Goal: Task Accomplishment & Management: Use online tool/utility

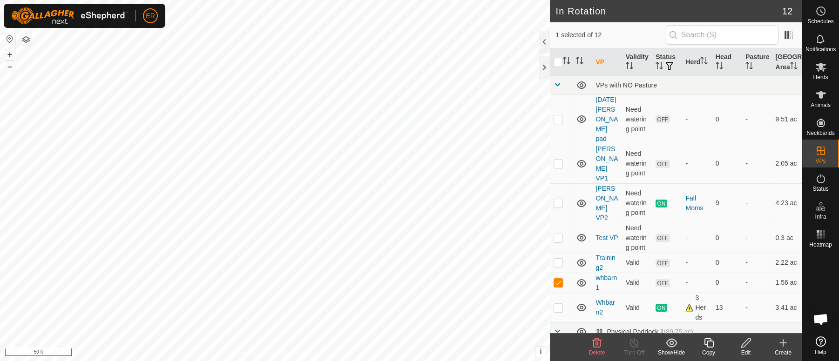
scroll to position [7734, 0]
drag, startPoint x: 0, startPoint y: 0, endPoint x: 748, endPoint y: 346, distance: 823.8
click at [748, 346] on icon at bounding box center [747, 343] width 12 height 11
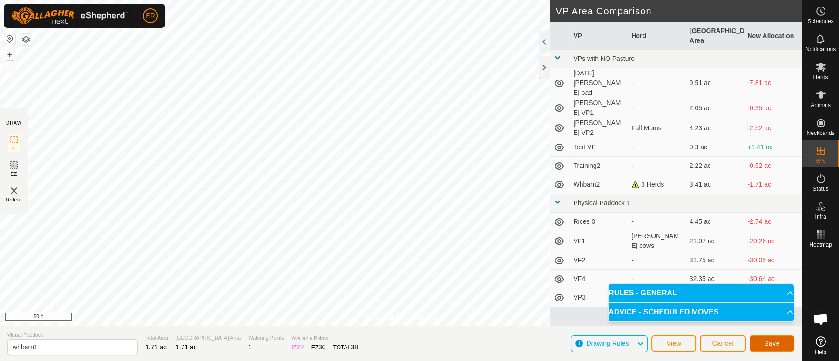
click at [762, 342] on button "Save" at bounding box center [772, 344] width 45 height 16
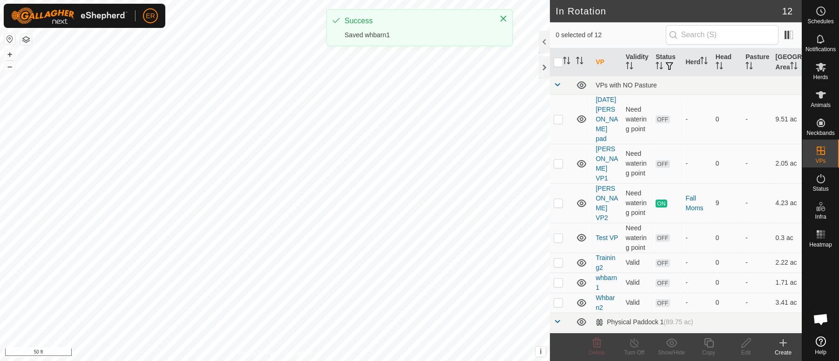
click at [370, 0] on html "ER Schedules Notifications Herds Animals Neckbands VPs Status Infra Heatmap Hel…" at bounding box center [419, 180] width 839 height 361
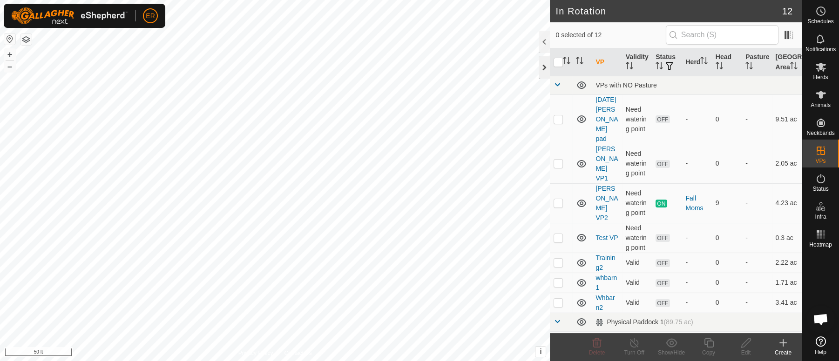
checkbox input "true"
checkbox input "false"
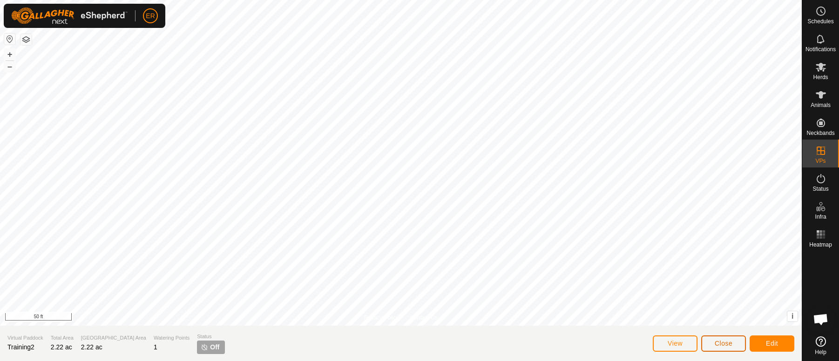
click at [741, 342] on button "Close" at bounding box center [723, 344] width 45 height 16
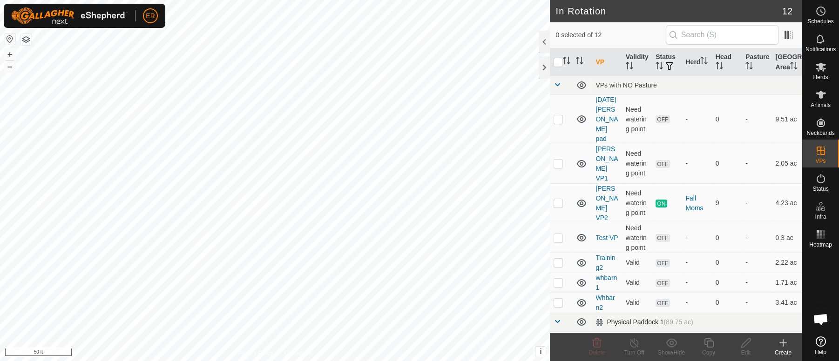
checkbox input "true"
click at [820, 95] on icon at bounding box center [821, 94] width 10 height 7
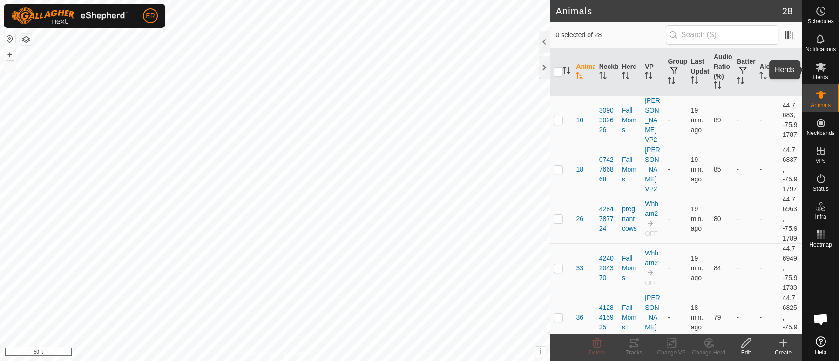
click at [817, 68] on icon at bounding box center [821, 66] width 11 height 11
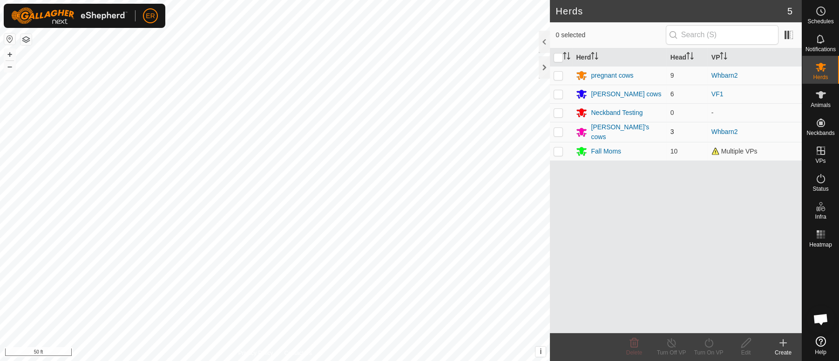
click at [558, 129] on p-checkbox at bounding box center [558, 131] width 9 height 7
checkbox input "true"
click at [560, 73] on p-checkbox at bounding box center [558, 75] width 9 height 7
checkbox input "true"
click at [707, 342] on icon at bounding box center [709, 343] width 12 height 11
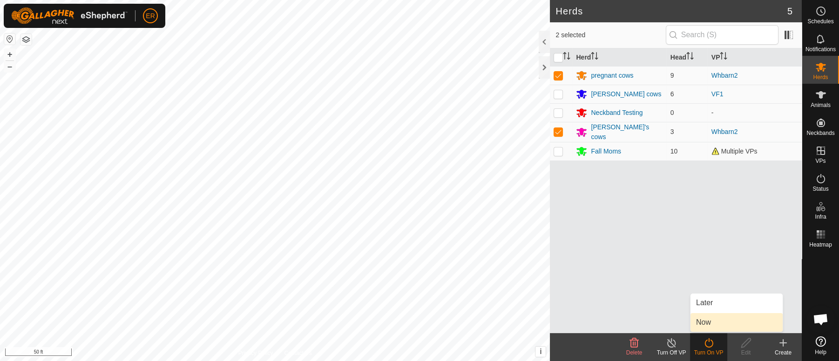
click at [708, 324] on link "Now" at bounding box center [737, 322] width 92 height 19
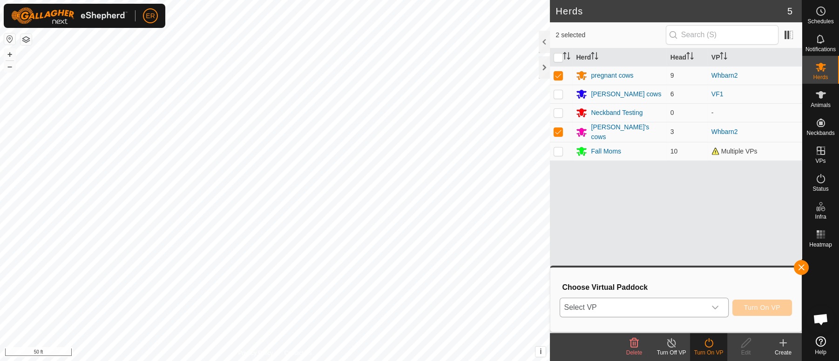
click at [713, 309] on icon "dropdown trigger" at bounding box center [715, 307] width 7 height 7
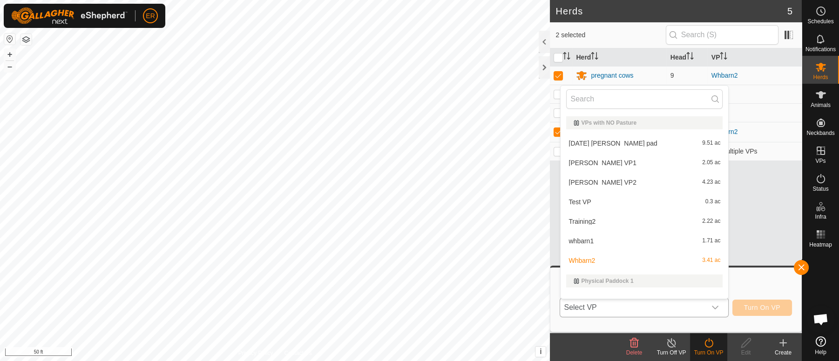
scroll to position [12, 0]
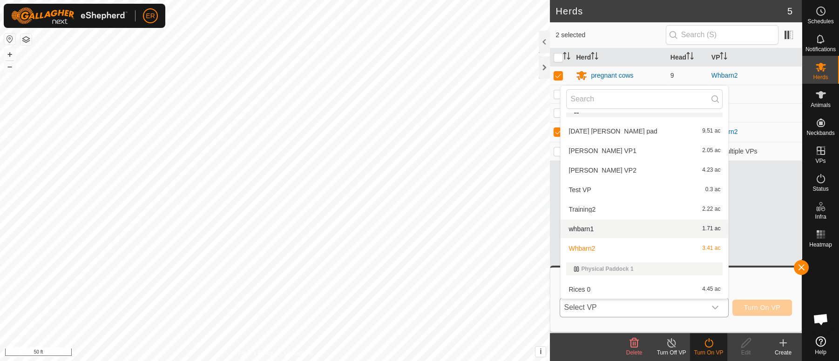
click at [579, 228] on li "whbarn1 1.71 ac" at bounding box center [645, 229] width 168 height 19
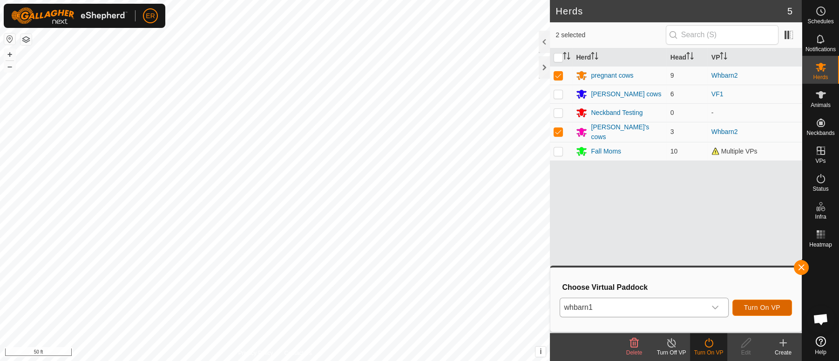
click at [764, 304] on span "Turn On VP" at bounding box center [762, 307] width 36 height 7
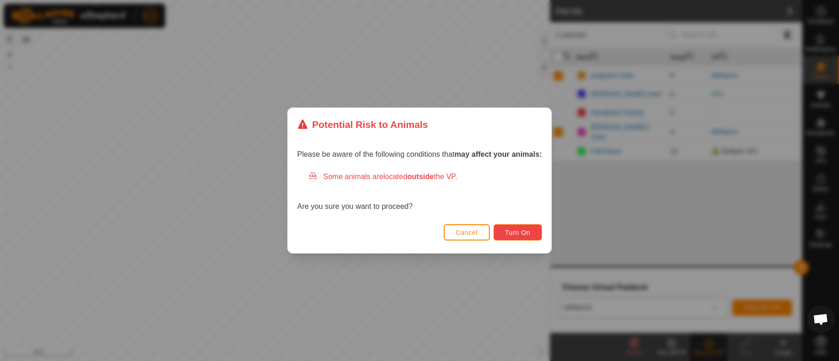
click at [527, 236] on span "Turn On" at bounding box center [517, 232] width 25 height 7
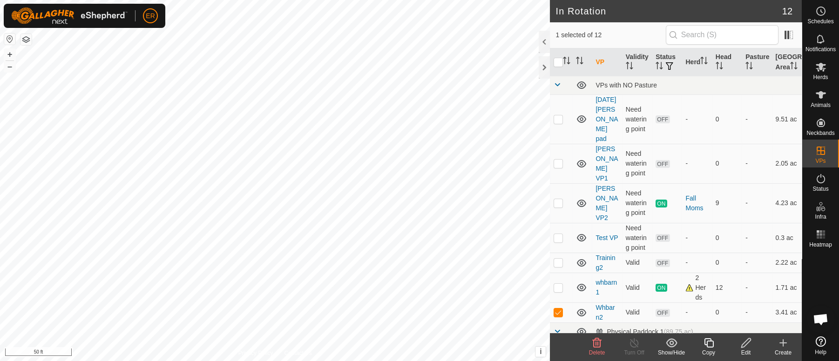
checkbox input "true"
checkbox input "false"
click at [484, 0] on html "ER Schedules Notifications Herds Animals Neckbands VPs Status Infra Heatmap Hel…" at bounding box center [419, 180] width 839 height 361
click at [587, 361] on html "ER Schedules Notifications Herds Animals Neckbands VPs Status Infra Heatmap Hel…" at bounding box center [419, 180] width 839 height 361
checkbox input "false"
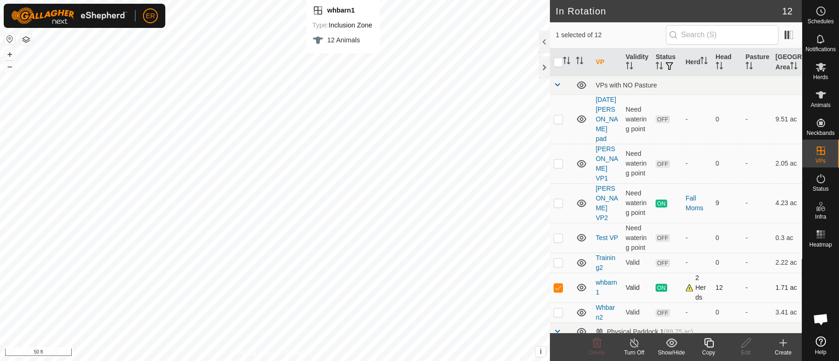
checkbox input "true"
checkbox input "false"
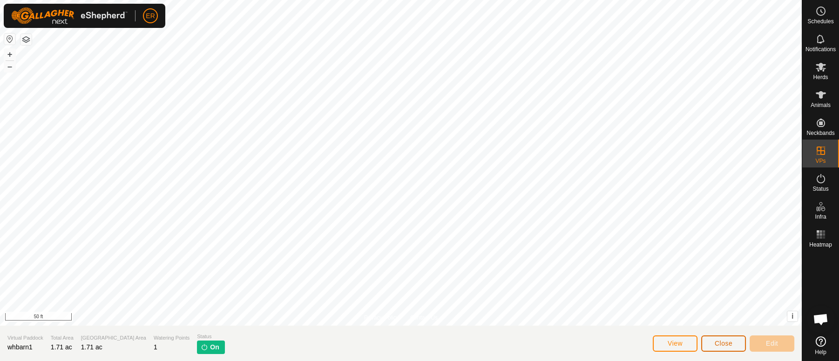
click at [739, 341] on button "Close" at bounding box center [723, 344] width 45 height 16
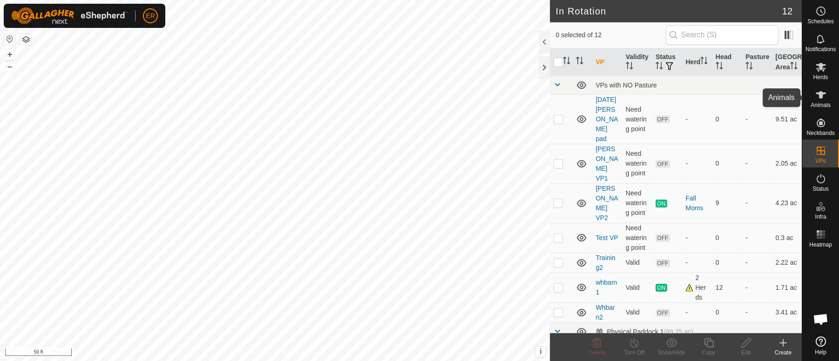
click at [820, 92] on icon at bounding box center [821, 94] width 10 height 7
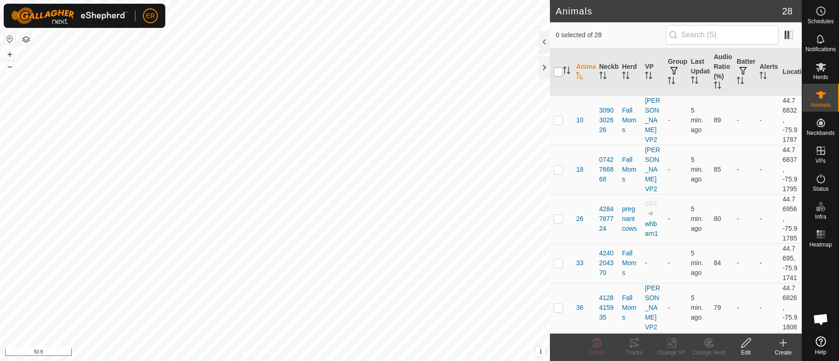
click at [554, 72] on input "checkbox" at bounding box center [558, 72] width 9 height 9
checkbox input "true"
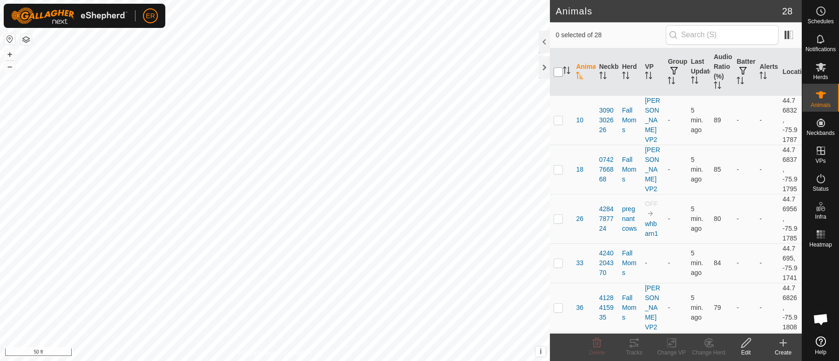
checkbox input "true"
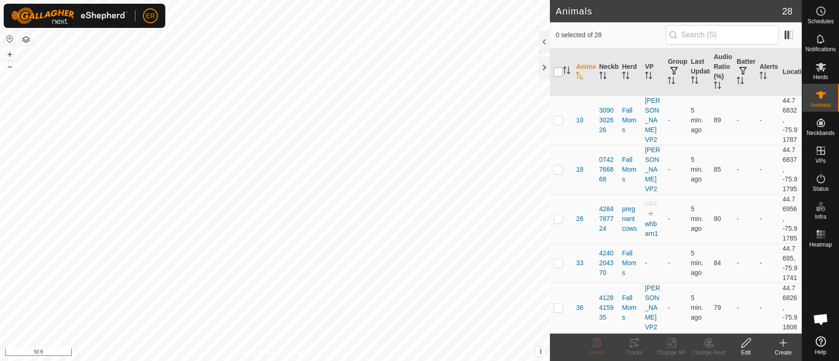
checkbox input "true"
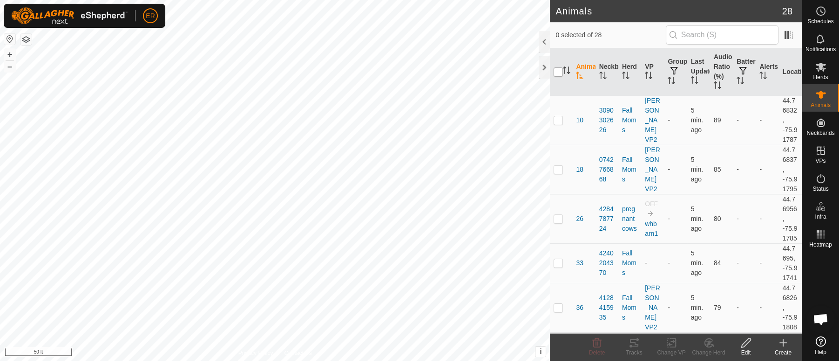
checkbox input "true"
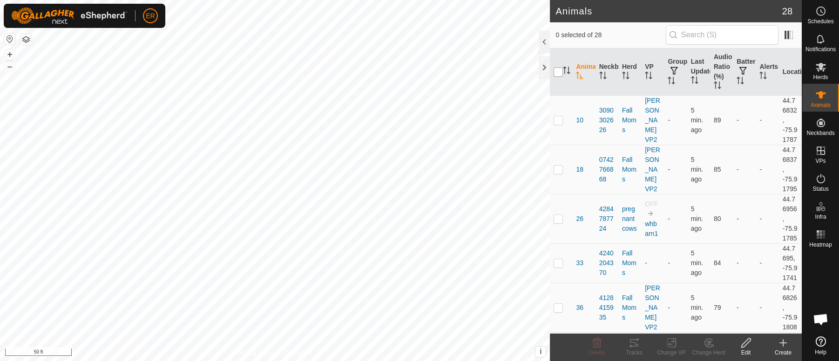
checkbox input "true"
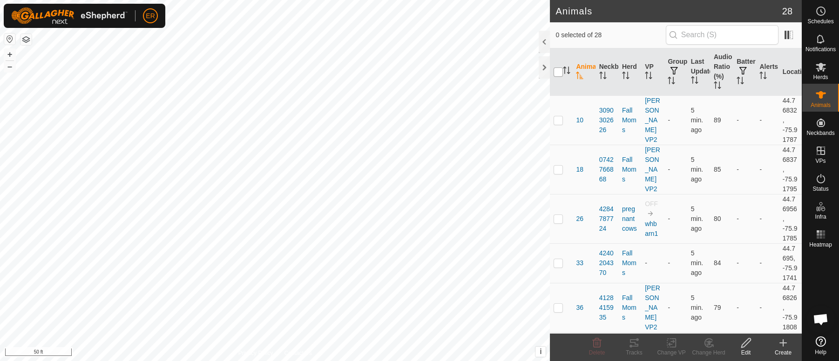
checkbox input "true"
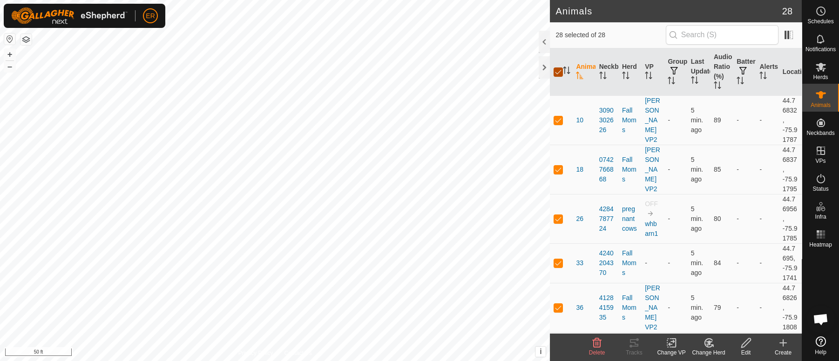
click at [554, 71] on input "checkbox" at bounding box center [558, 72] width 9 height 9
checkbox input "false"
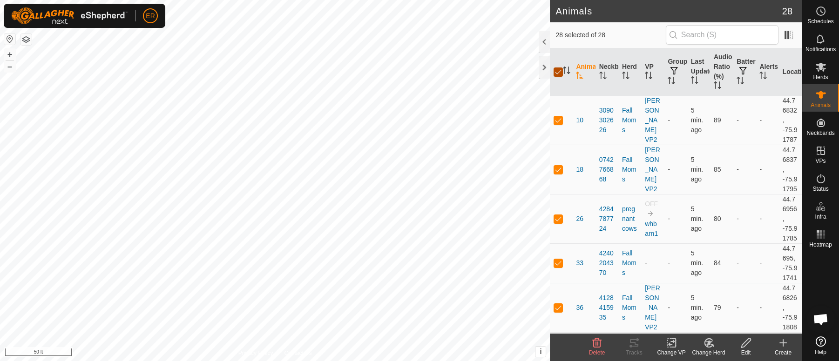
checkbox input "false"
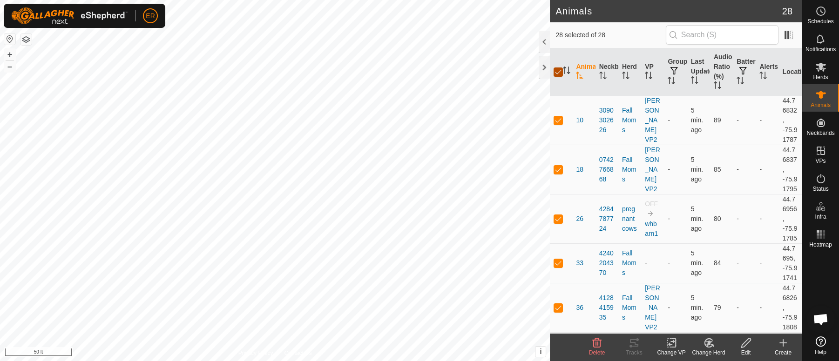
checkbox input "false"
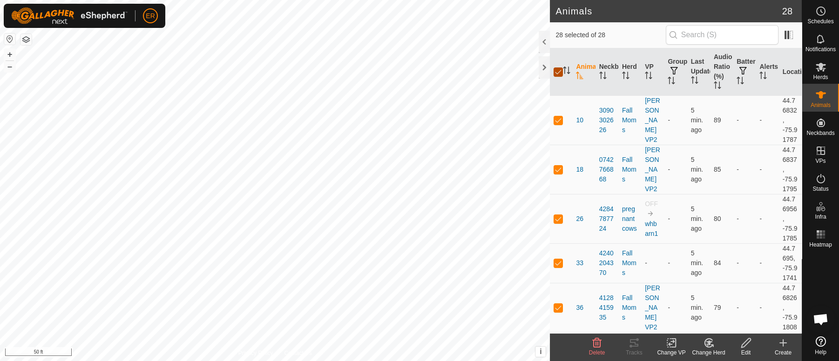
checkbox input "false"
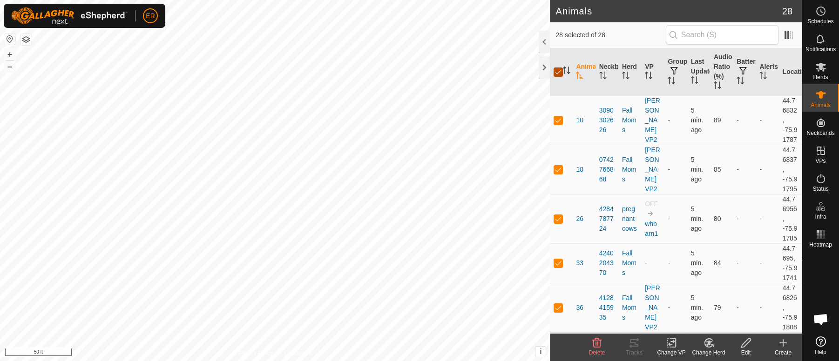
checkbox input "false"
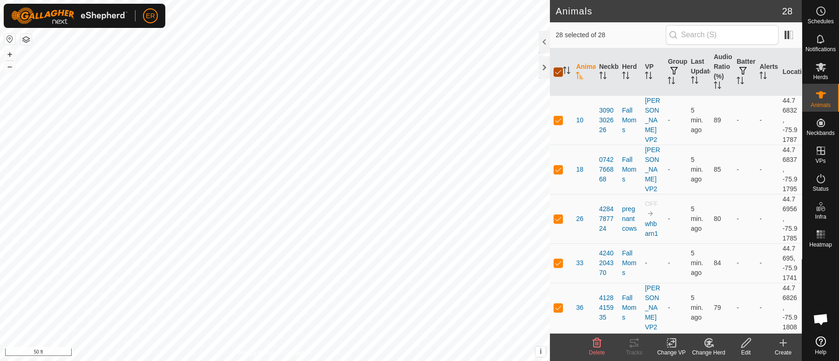
checkbox input "false"
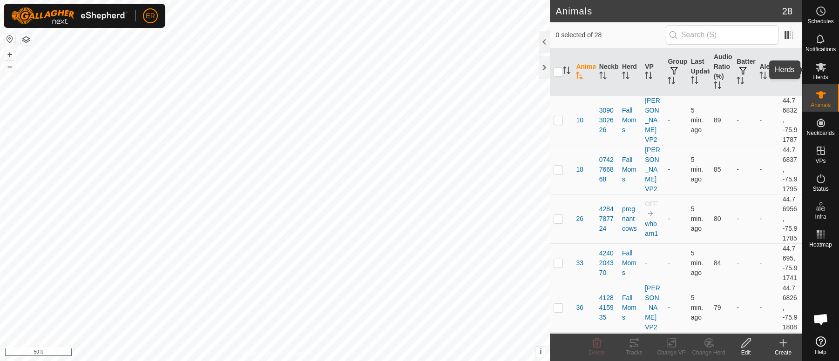
click at [820, 73] on es-mob-svg-icon at bounding box center [821, 67] width 17 height 15
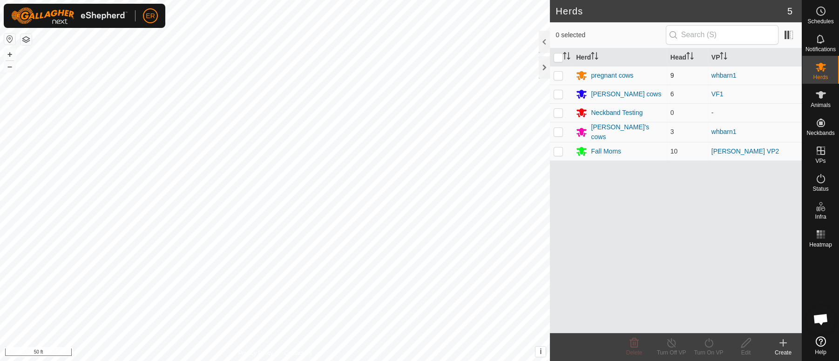
click at [559, 74] on p-checkbox at bounding box center [558, 75] width 9 height 7
checkbox input "true"
click at [557, 149] on p-checkbox at bounding box center [558, 151] width 9 height 7
checkbox input "true"
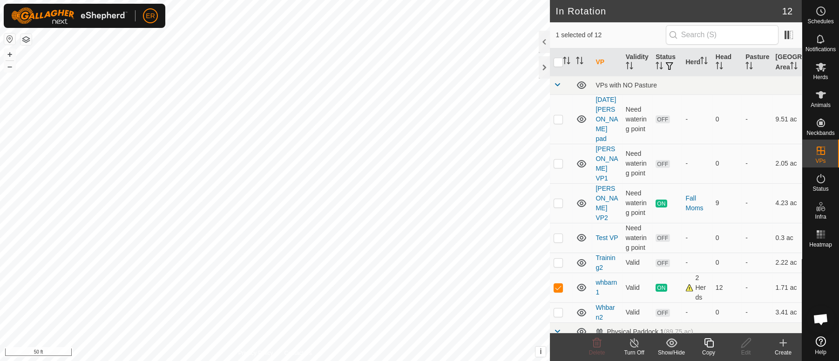
checkbox input "true"
checkbox input "false"
checkbox input "true"
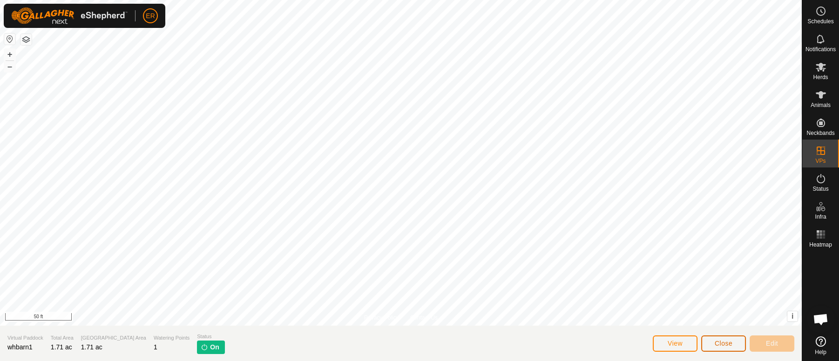
click at [707, 343] on button "Close" at bounding box center [723, 344] width 45 height 16
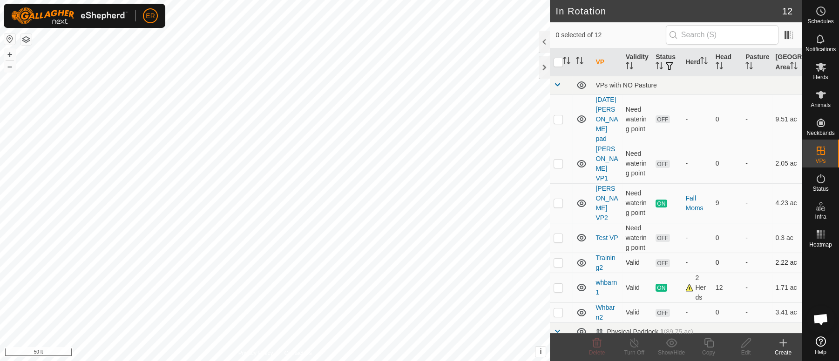
checkbox input "true"
checkbox input "false"
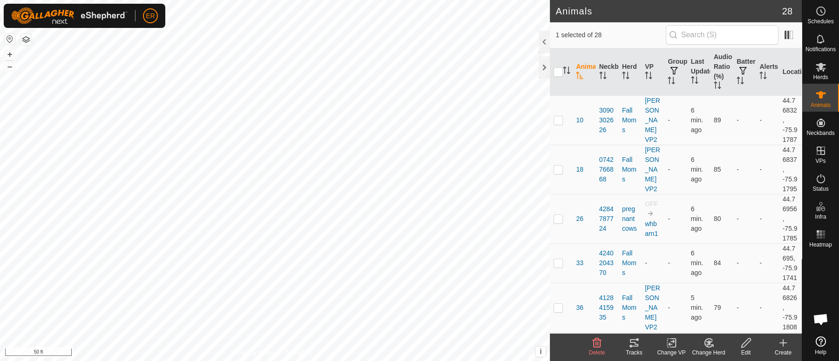
checkbox input "false"
click at [203, 0] on html "ER Schedules Notifications Herds Animals Neckbands VPs Status Infra Heatmap Hel…" at bounding box center [419, 180] width 839 height 361
click at [400, 361] on html "ER Schedules Notifications Herds Animals Neckbands VPs Status Infra Heatmap Hel…" at bounding box center [419, 180] width 839 height 361
click at [7, 54] on button "+" at bounding box center [9, 54] width 11 height 11
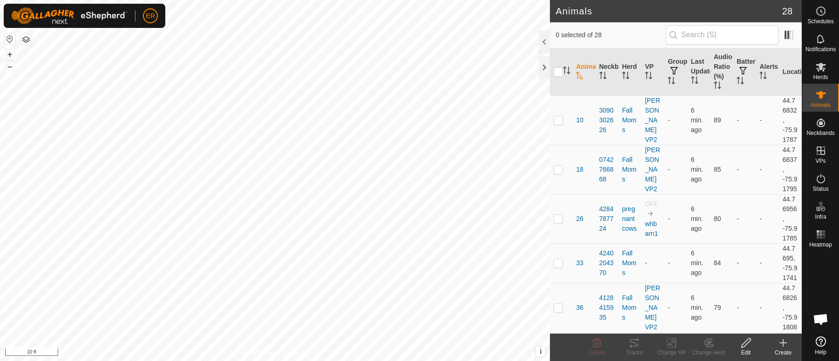
scroll to position [7734, 0]
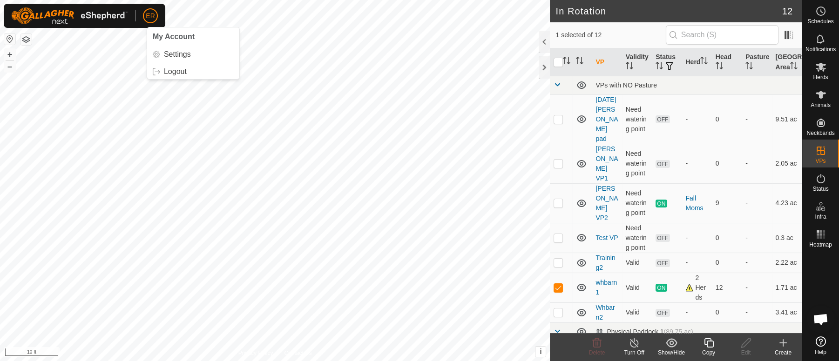
click at [143, 15] on p-avatar "ER" at bounding box center [150, 15] width 15 height 15
click at [177, 72] on link "Logout" at bounding box center [193, 71] width 92 height 15
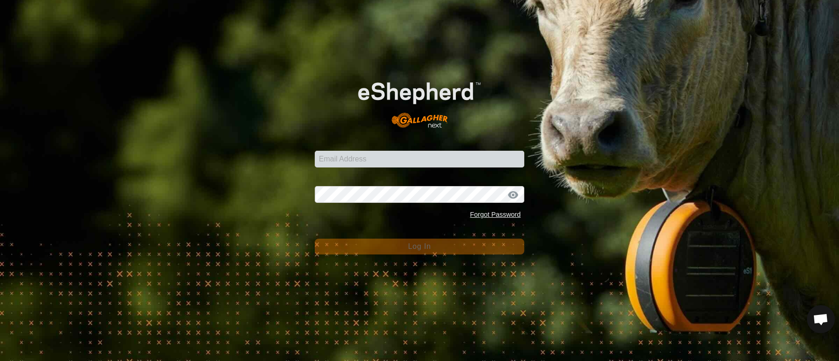
click at [345, 149] on div "Email Address" at bounding box center [420, 154] width 210 height 28
click at [349, 158] on input "Email Address" at bounding box center [420, 159] width 210 height 17
type input "eleanor.renaud@gmail.com"
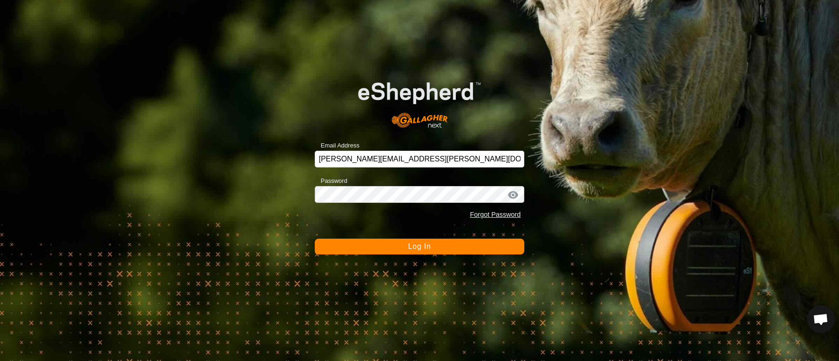
click at [512, 195] on div at bounding box center [513, 195] width 14 height 9
click at [430, 250] on span "Log In" at bounding box center [419, 247] width 23 height 8
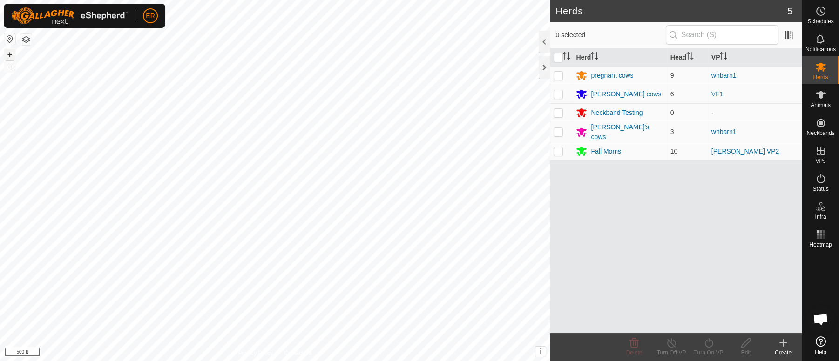
click at [7, 52] on button "+" at bounding box center [9, 54] width 11 height 11
click at [8, 52] on button "+" at bounding box center [9, 54] width 11 height 11
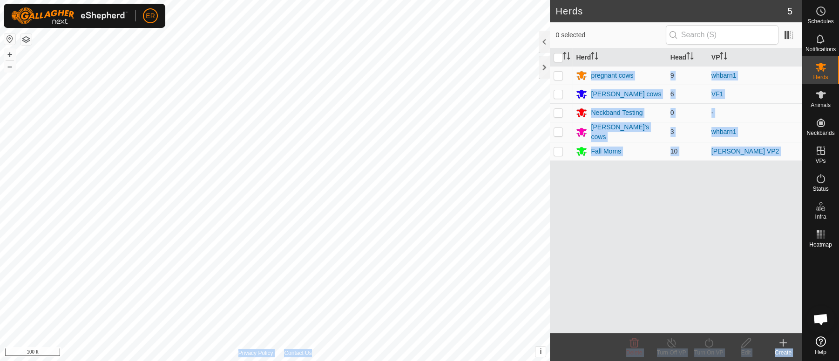
click at [457, 252] on div "Herds 5 0 selected Herd Head VP pregnant cows 9 whbarn1 Logan's cows 6 VF1 Neck…" at bounding box center [401, 180] width 802 height 361
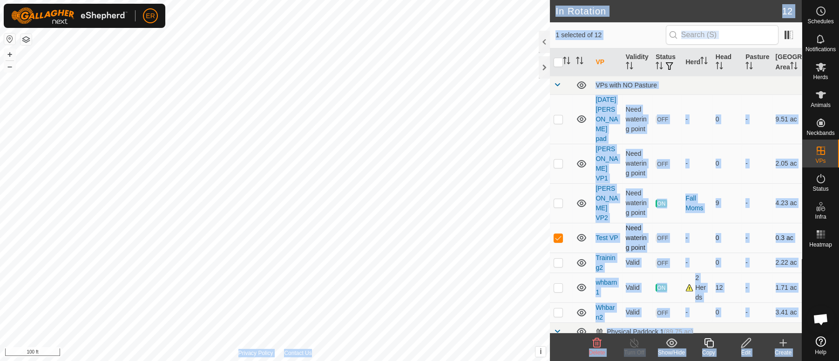
click at [721, 232] on td "0" at bounding box center [727, 238] width 30 height 30
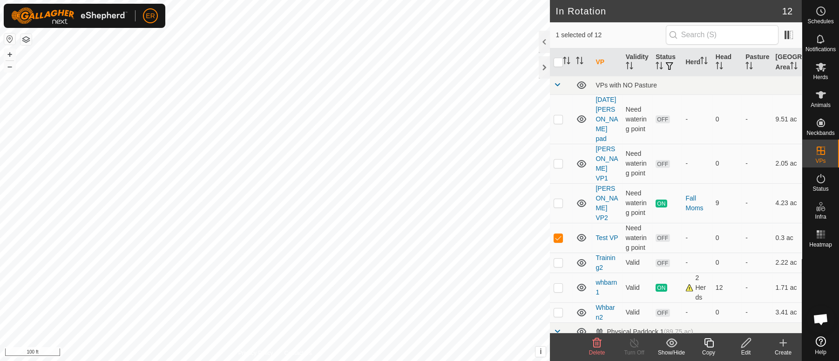
checkbox input "false"
checkbox input "true"
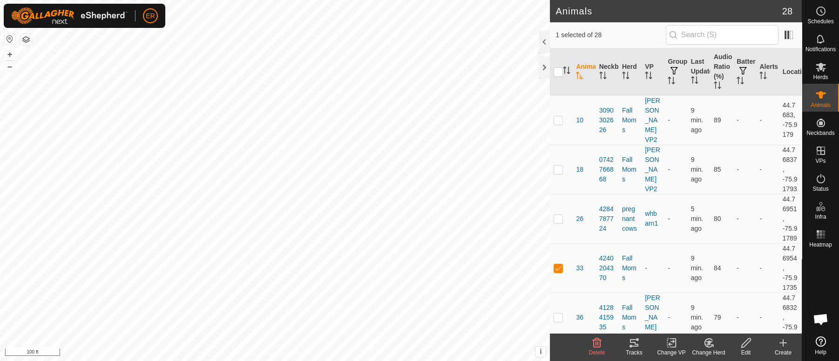
checkbox input "false"
